Goal: Obtain resource: Obtain resource

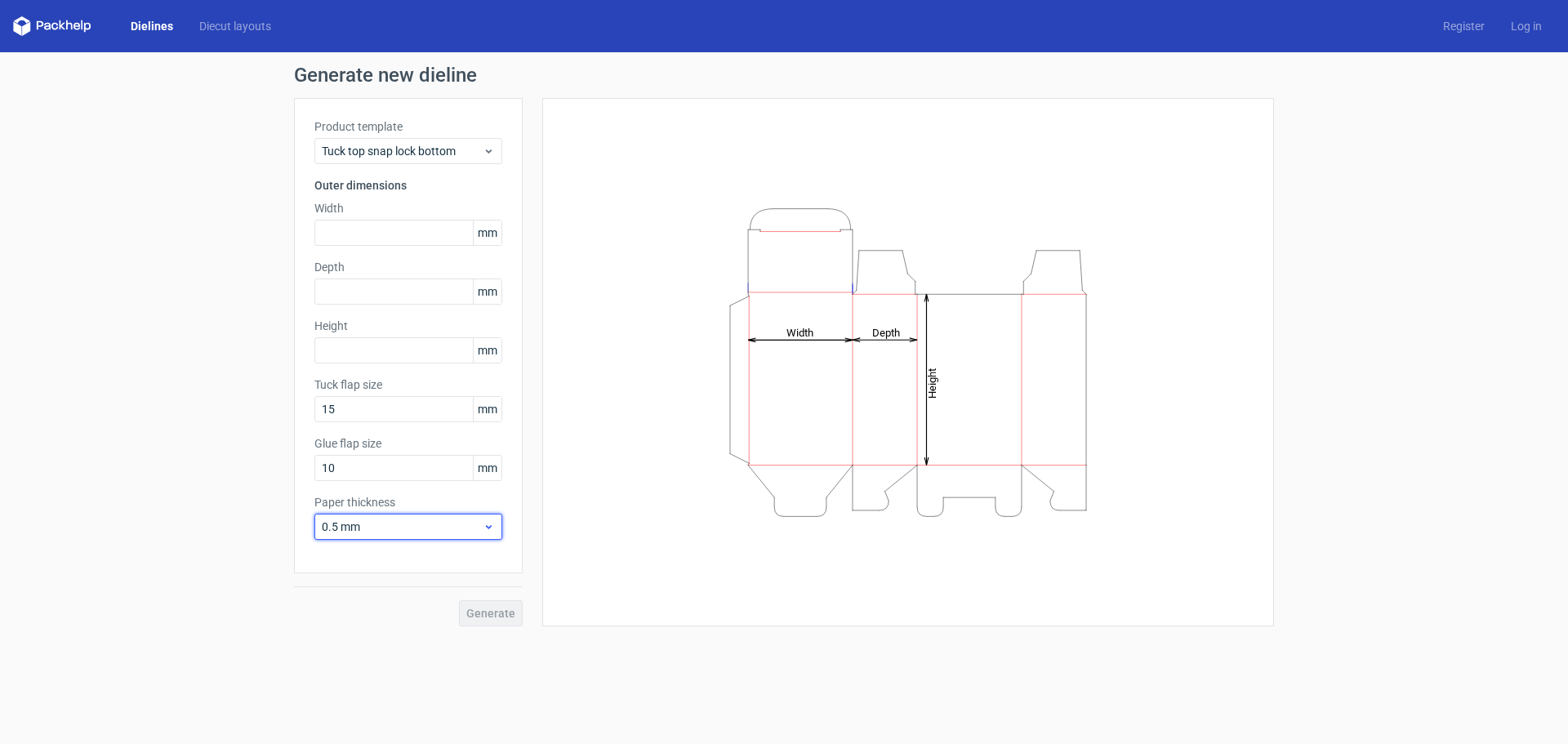
click at [446, 524] on span "0.5 mm" at bounding box center [402, 526] width 161 height 16
click at [423, 136] on div "Product template Tuck top snap lock bottom" at bounding box center [408, 142] width 188 height 46
click at [423, 152] on span "Tuck top snap lock bottom" at bounding box center [402, 151] width 161 height 16
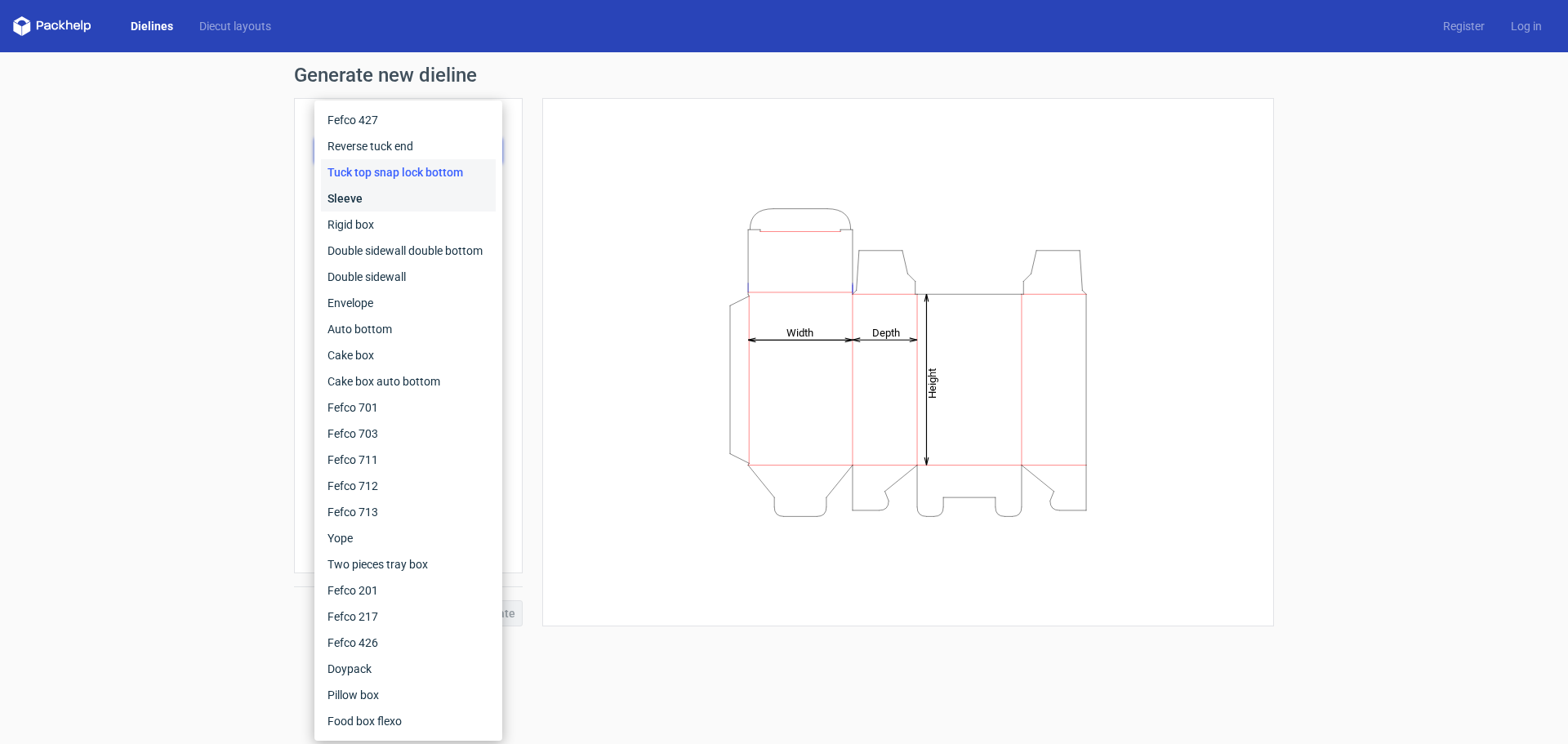
click at [405, 210] on div "Sleeve" at bounding box center [408, 198] width 175 height 26
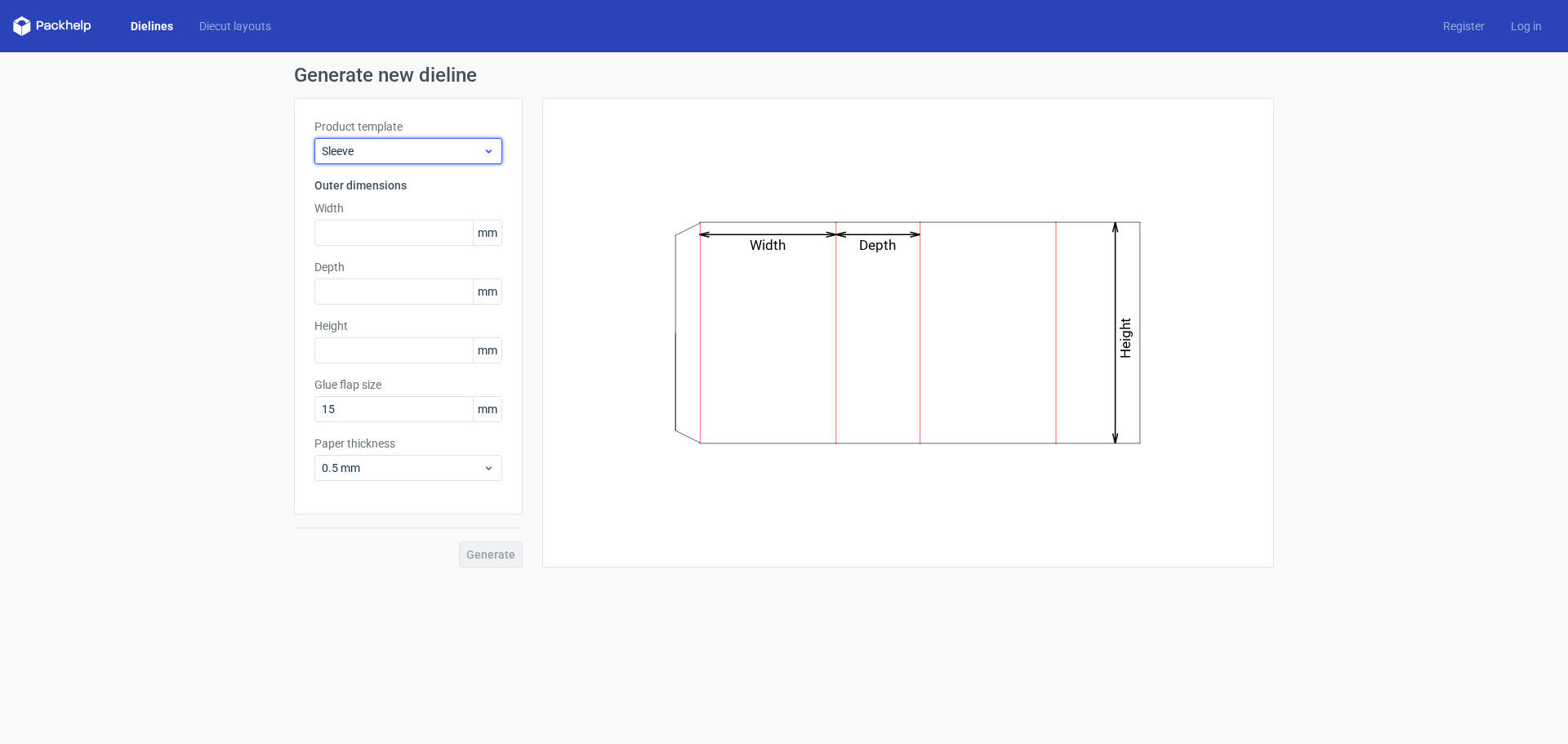
click at [432, 145] on span "Sleeve" at bounding box center [402, 151] width 161 height 16
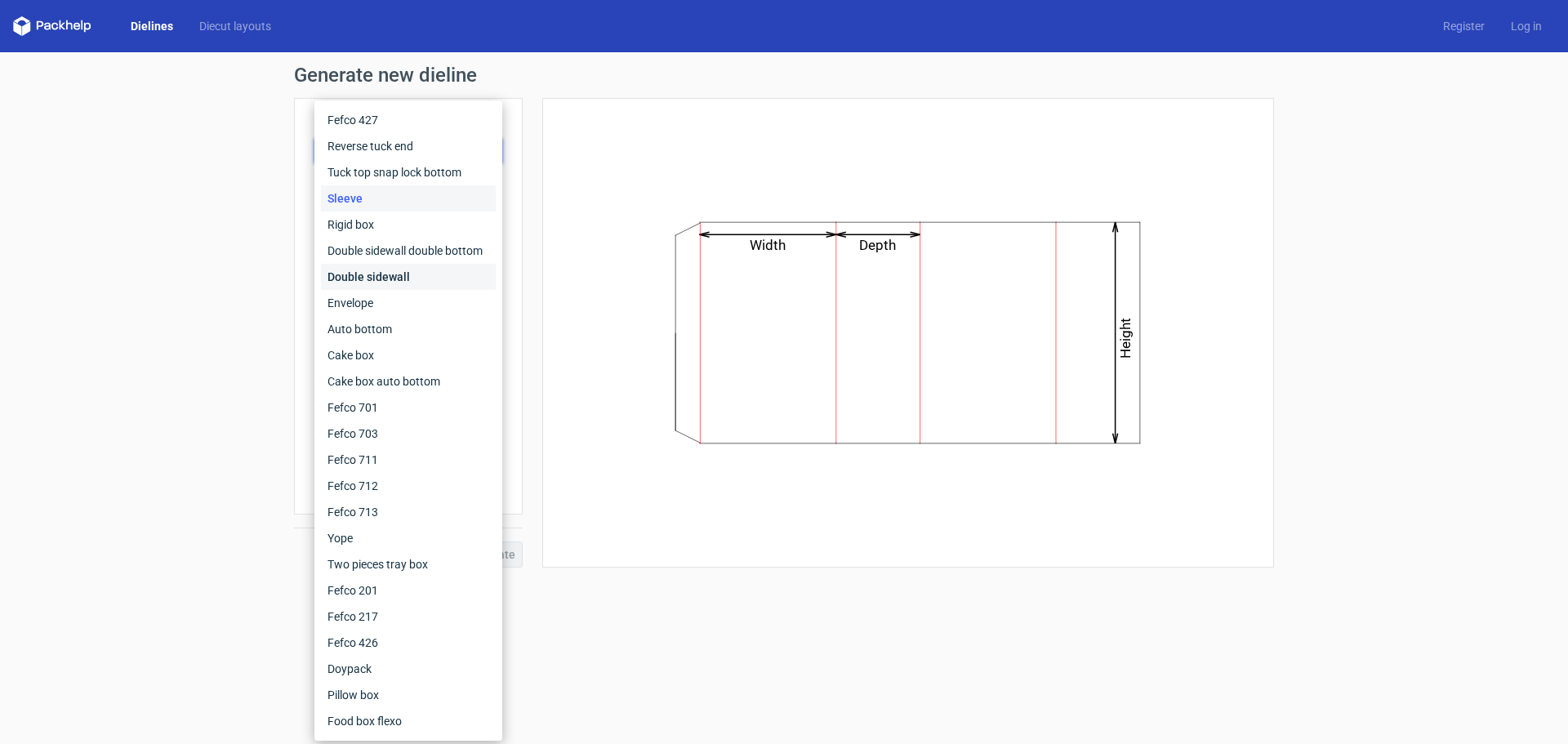
click at [382, 279] on div "Double sidewall" at bounding box center [408, 276] width 175 height 26
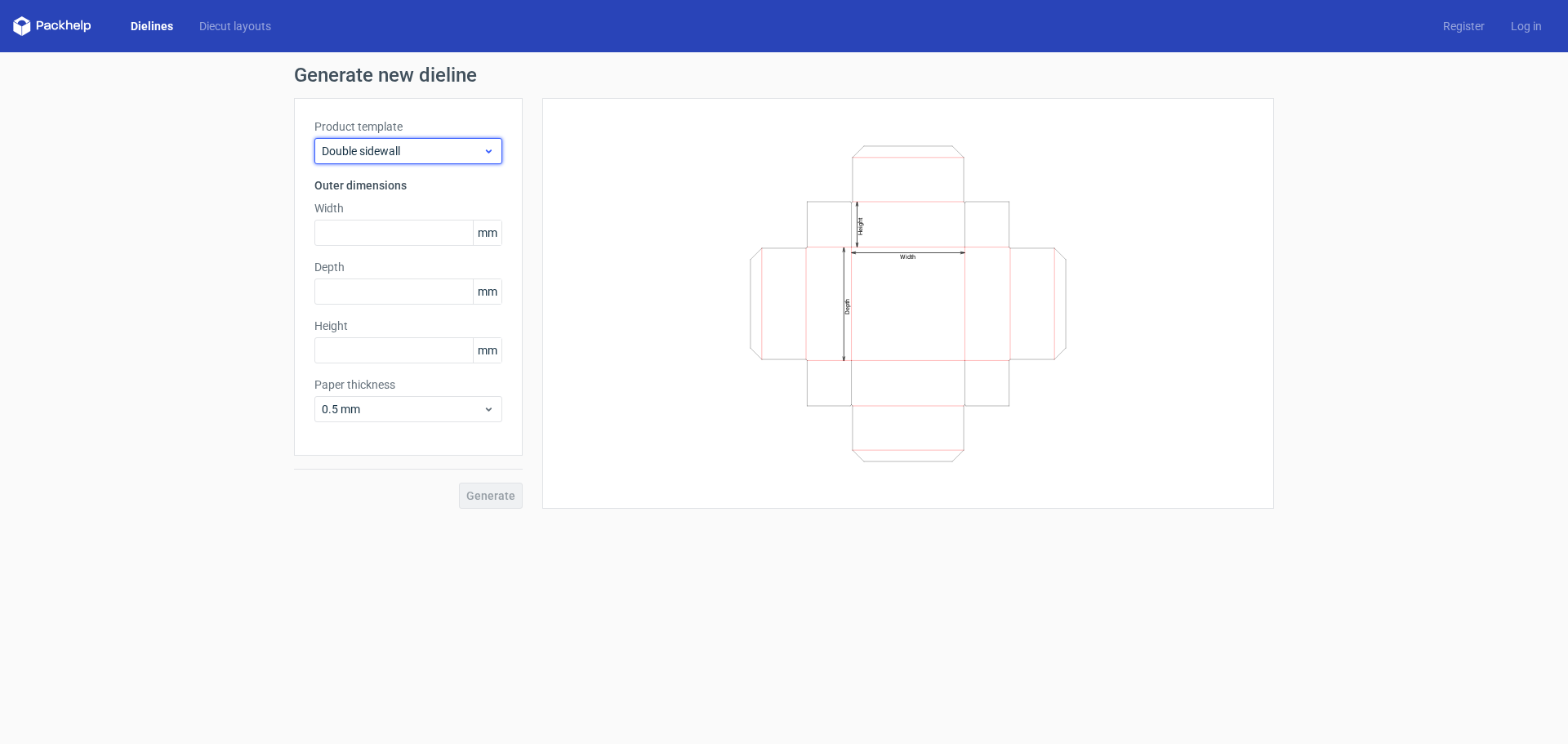
click at [397, 145] on span "Double sidewall" at bounding box center [402, 151] width 161 height 16
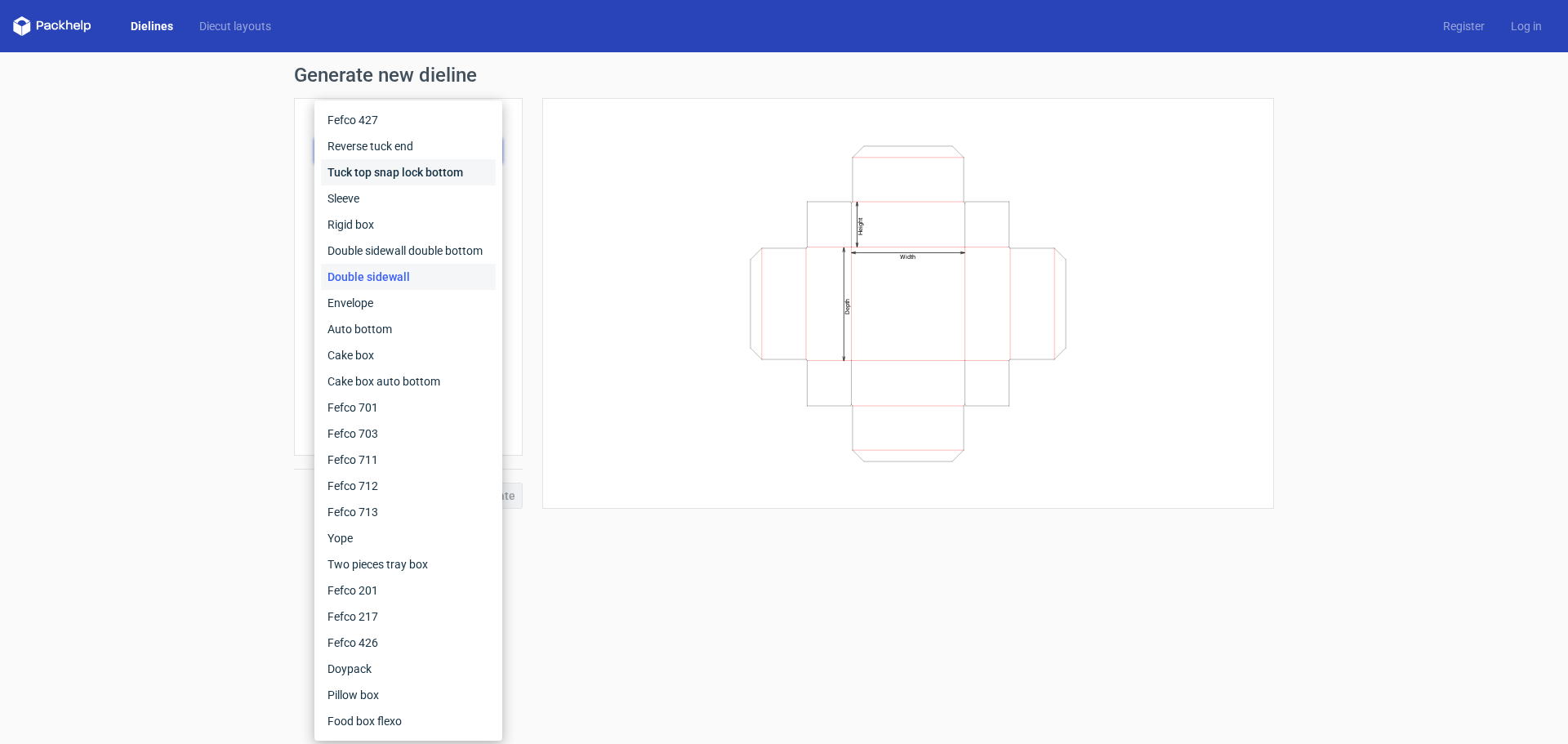
click at [381, 165] on div "Tuck top snap lock bottom" at bounding box center [408, 172] width 175 height 26
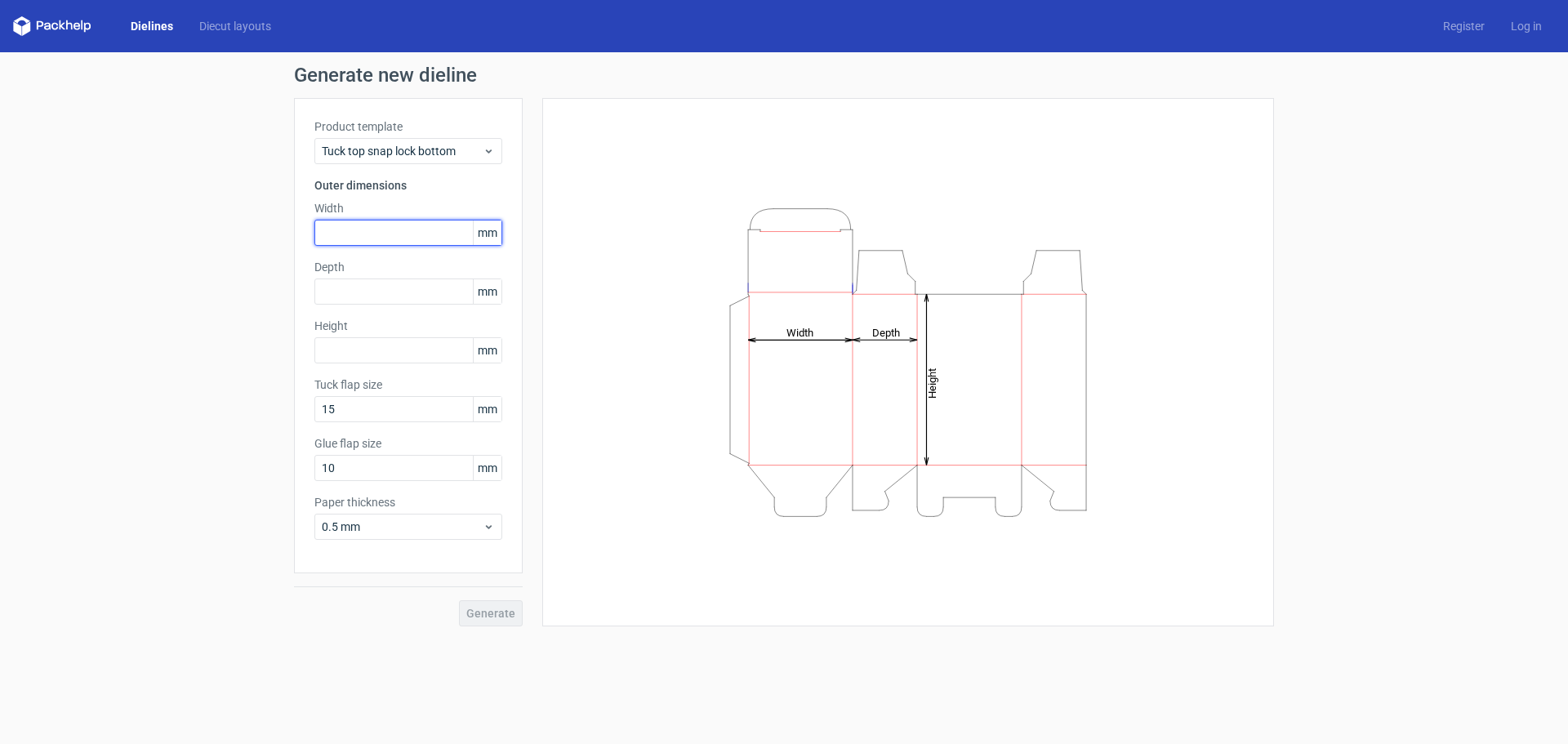
click at [393, 233] on input "text" at bounding box center [408, 232] width 188 height 26
type input "30"
click at [198, 190] on div "Generate new dieline Product template Tuck top snap lock bottom Outer dimension…" at bounding box center [784, 345] width 1568 height 587
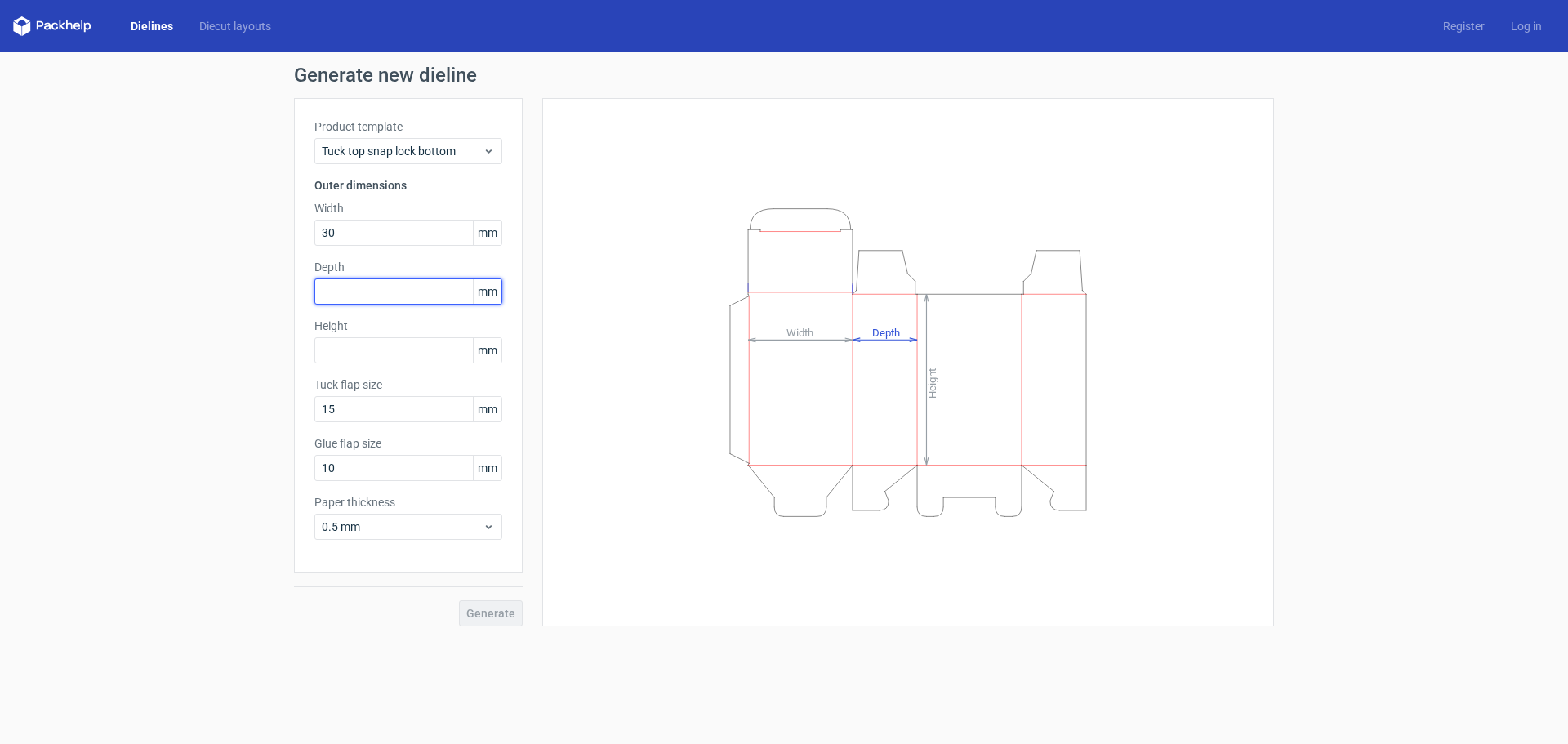
click at [423, 301] on input "text" at bounding box center [408, 291] width 188 height 26
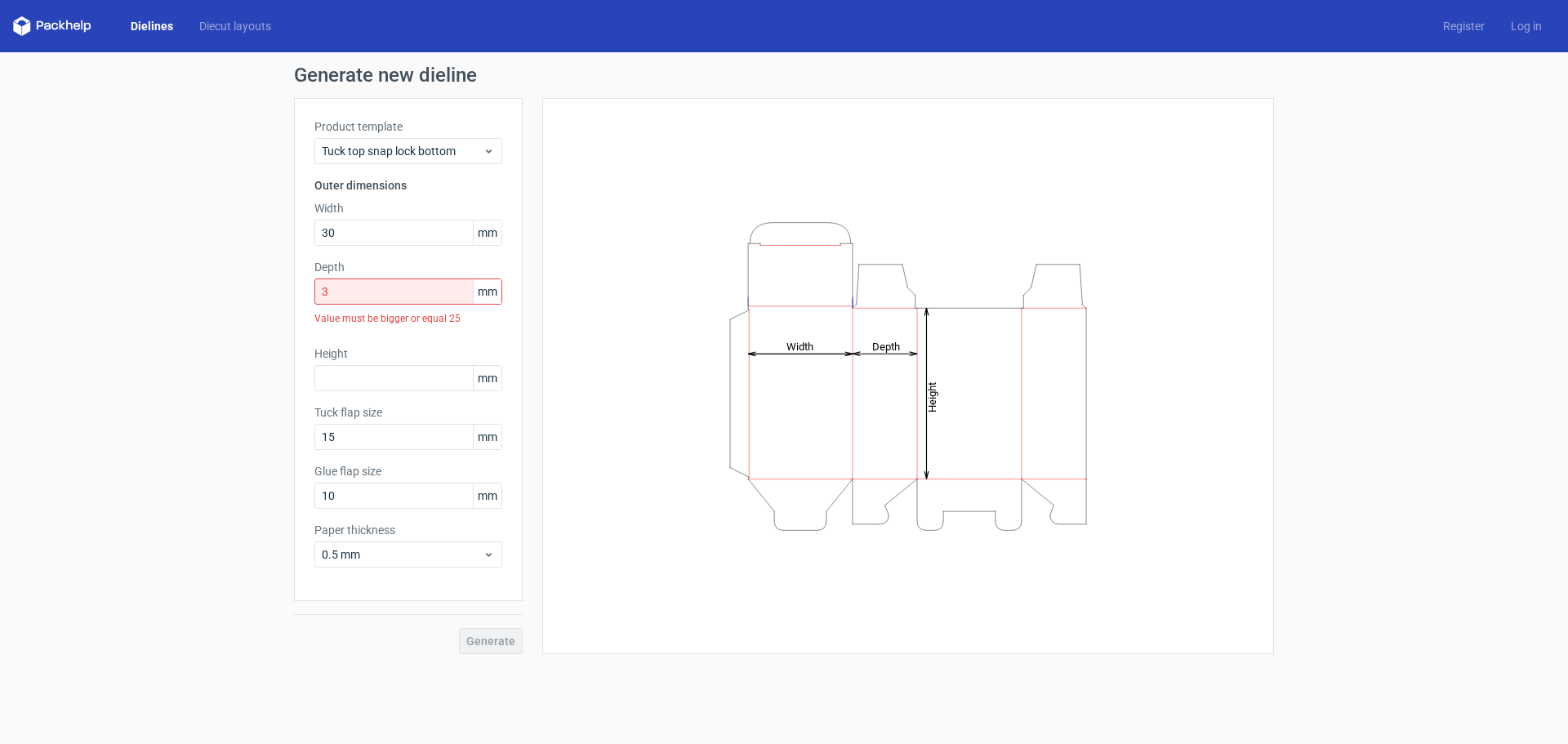
click at [285, 319] on div "Generate new dieline Product template Tuck top snap lock bottom Outer dimension…" at bounding box center [784, 360] width 1568 height 615
click at [402, 287] on input "3" at bounding box center [408, 291] width 188 height 26
drag, startPoint x: 375, startPoint y: 295, endPoint x: 286, endPoint y: 304, distance: 89.5
click at [286, 304] on div "Generate new dieline Product template Tuck top snap lock bottom Outer dimension…" at bounding box center [784, 360] width 1568 height 615
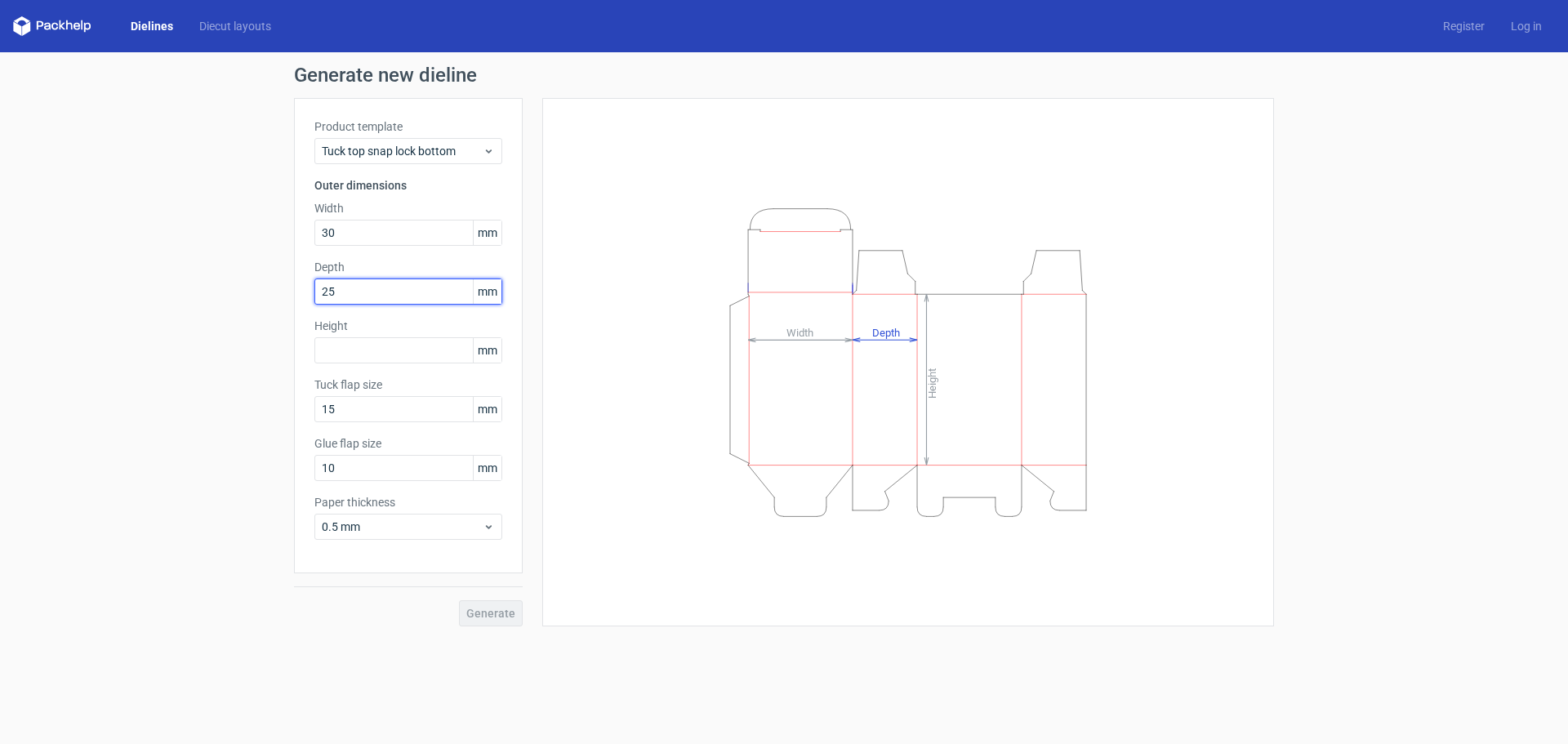
type input "25"
click at [374, 353] on input "text" at bounding box center [408, 350] width 188 height 26
type input "3"
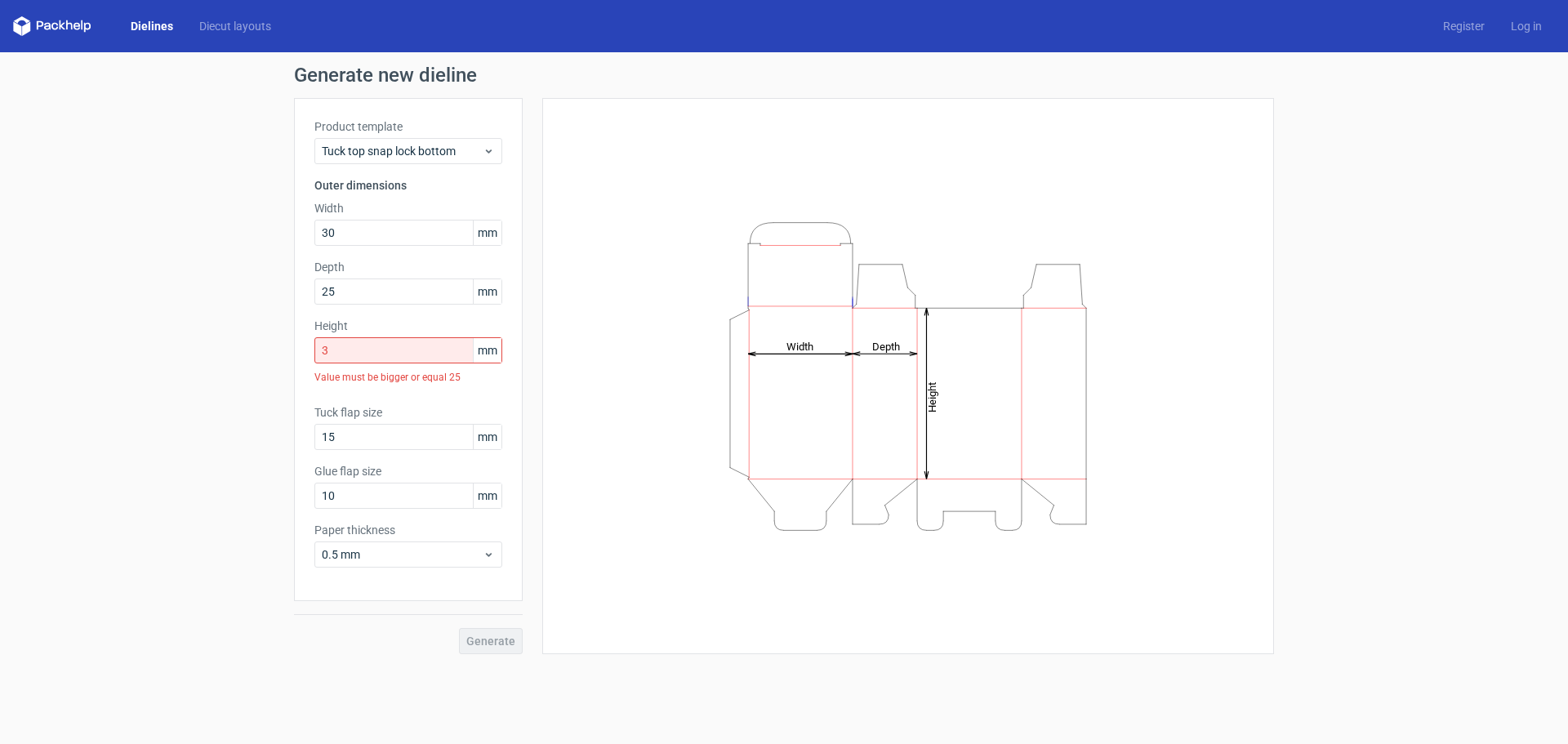
click at [276, 404] on div "Generate new dieline Product template Tuck top snap lock bottom Outer dimension…" at bounding box center [784, 360] width 1568 height 615
drag, startPoint x: 363, startPoint y: 353, endPoint x: 290, endPoint y: 370, distance: 75.0
click at [289, 371] on div "Generate new dieline Product template Tuck top snap lock bottom Outer dimension…" at bounding box center [784, 360] width 1568 height 615
click at [427, 559] on span "0.5 mm" at bounding box center [402, 554] width 161 height 16
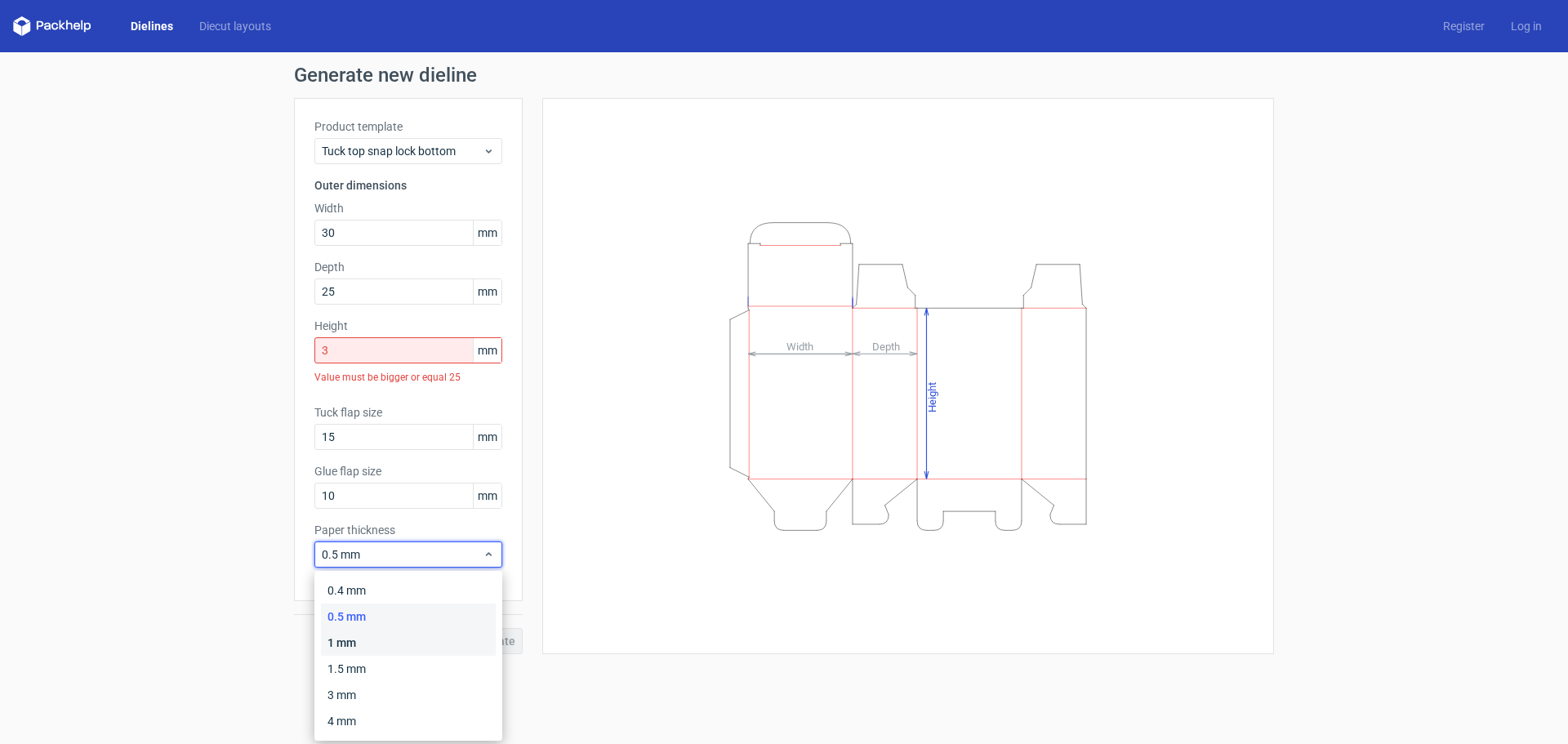
click at [381, 637] on div "1 mm" at bounding box center [408, 642] width 175 height 26
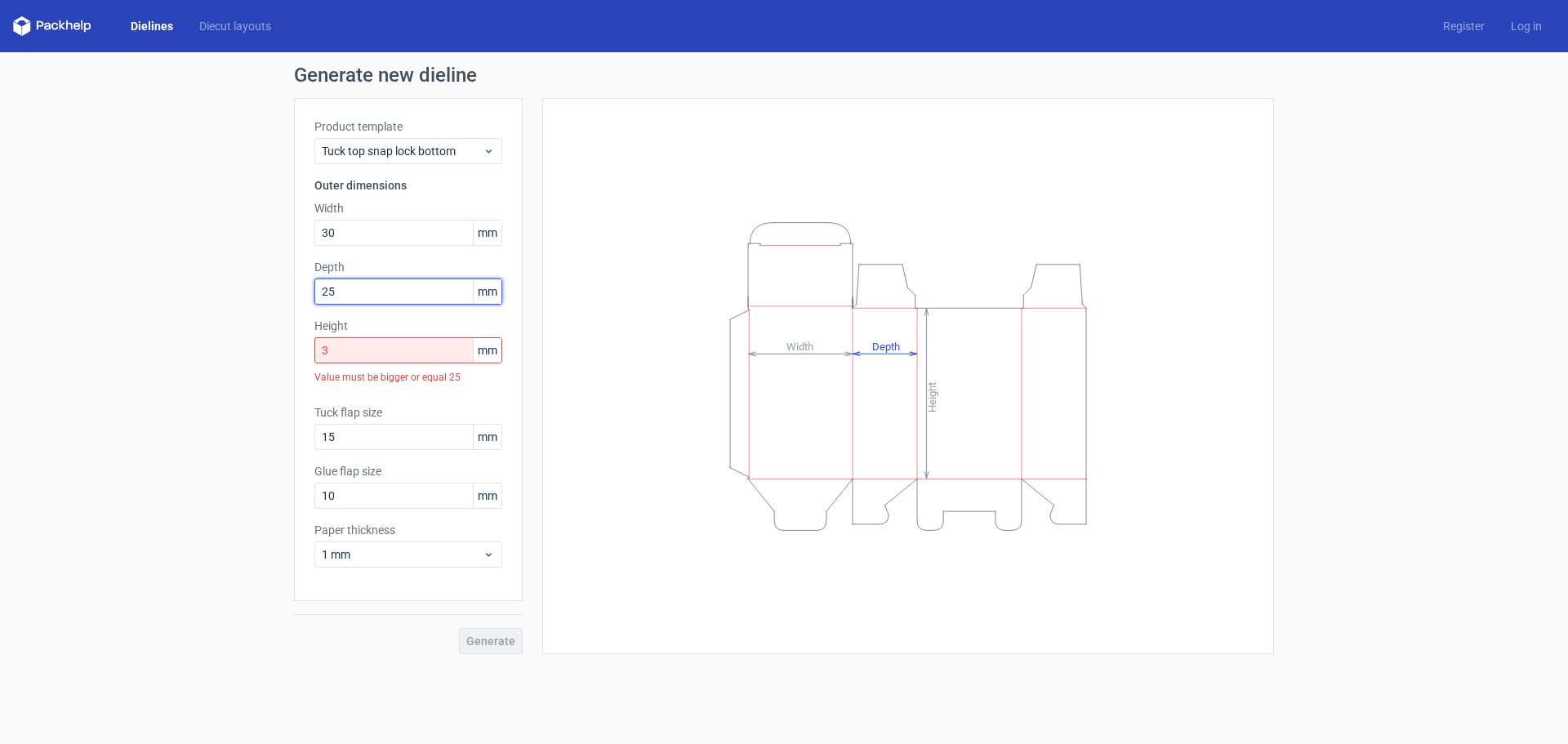
click at [381, 292] on input "25" at bounding box center [408, 291] width 188 height 26
drag, startPoint x: 364, startPoint y: 291, endPoint x: 298, endPoint y: 294, distance: 66.1
click at [312, 297] on div "Product template Tuck top snap lock bottom Outer dimensions Width 30 mm Depth 2…" at bounding box center [408, 350] width 229 height 503
type input "30"
click at [336, 355] on input "3" at bounding box center [408, 350] width 188 height 26
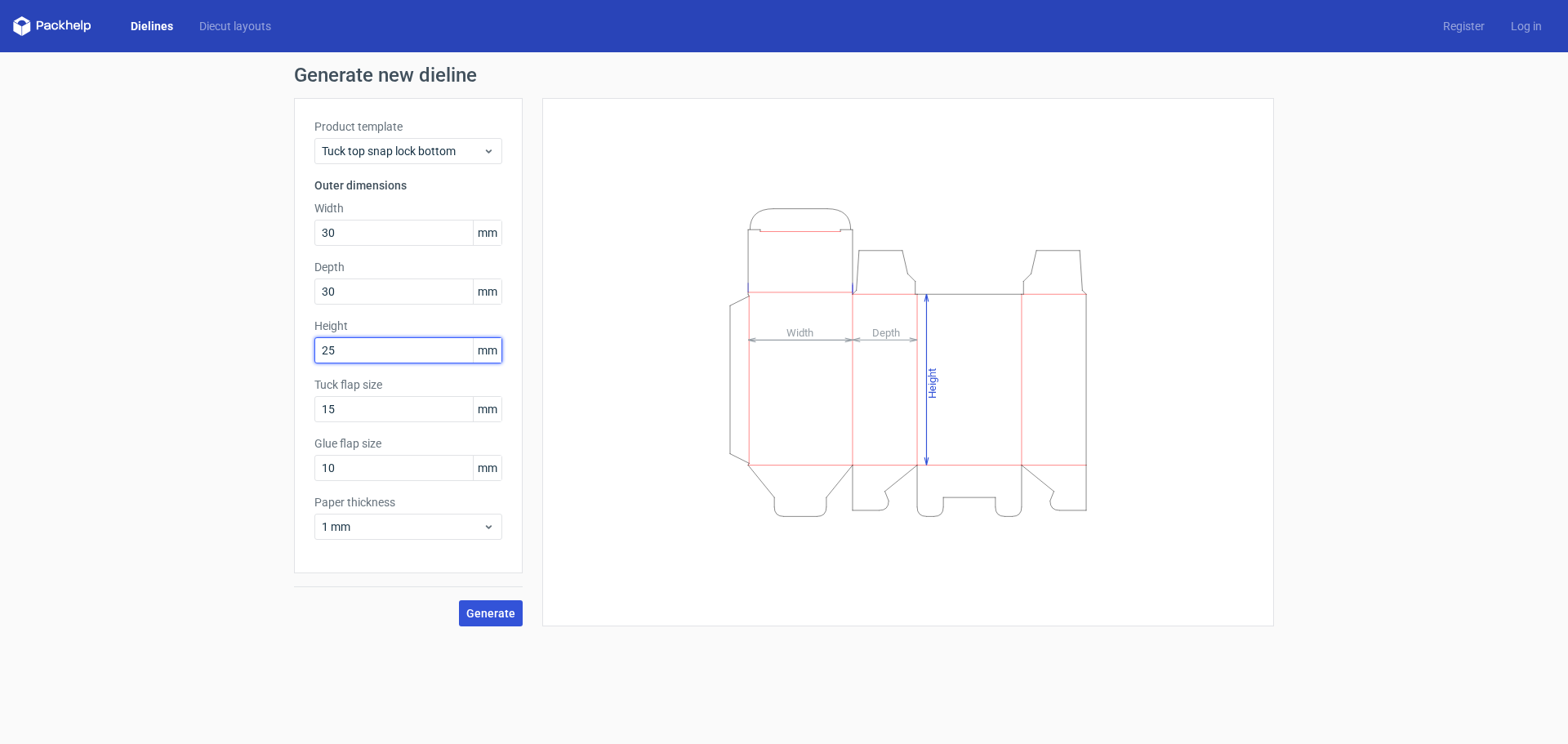
type input "25"
click at [489, 601] on button "Generate" at bounding box center [491, 613] width 64 height 26
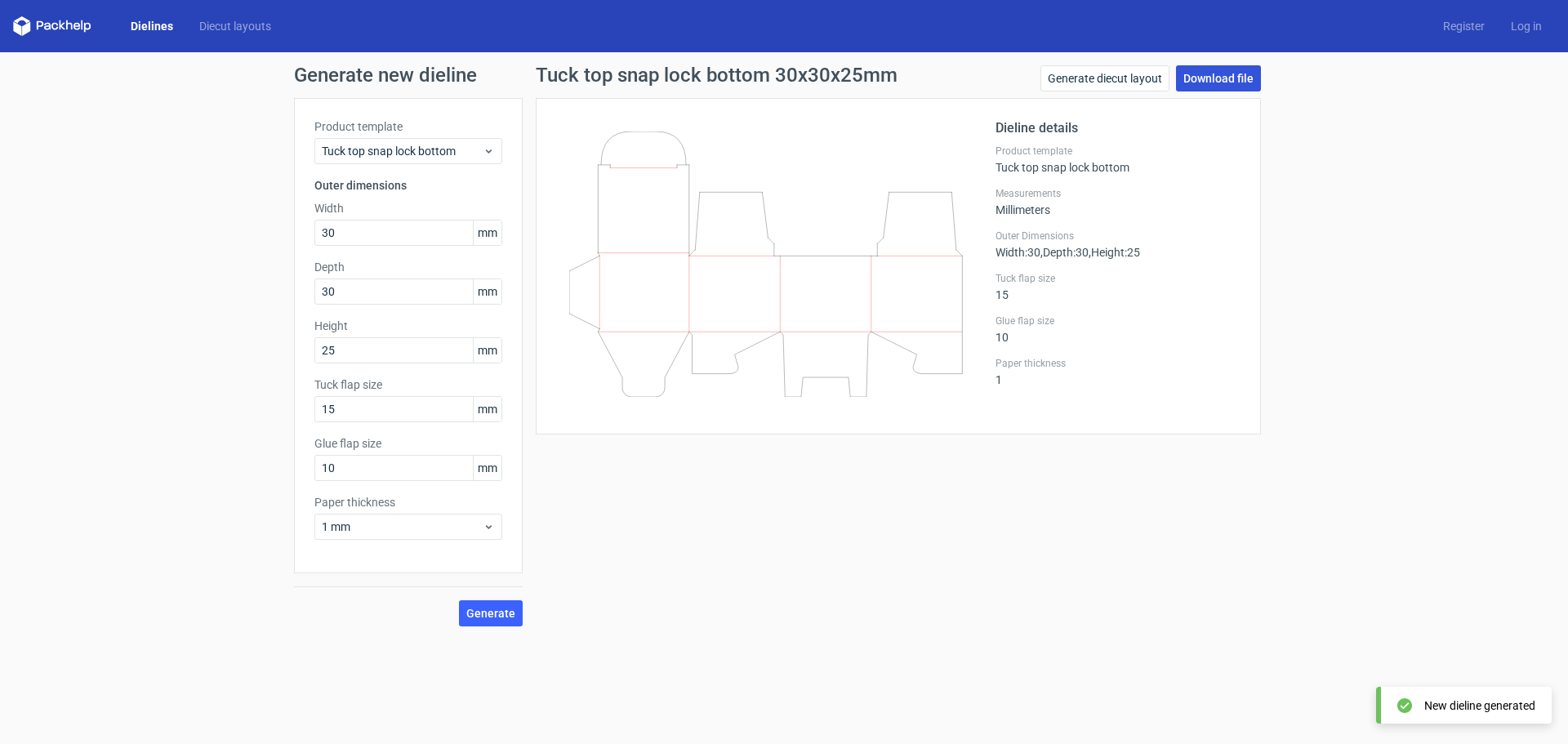
click at [1229, 73] on link "Download file" at bounding box center [1218, 78] width 85 height 26
